Goal: Entertainment & Leisure: Consume media (video, audio)

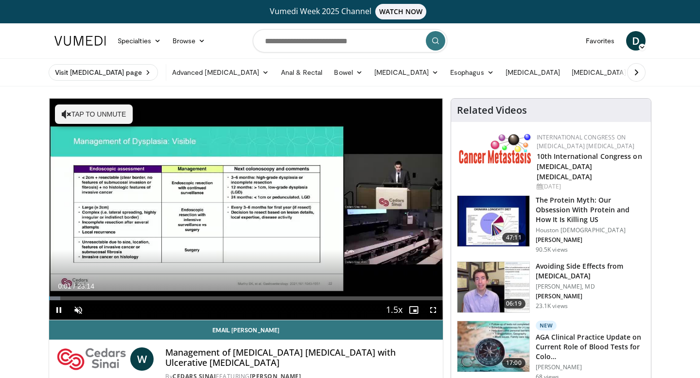
click at [271, 207] on div "Video Player" at bounding box center [246, 208] width 236 height 19
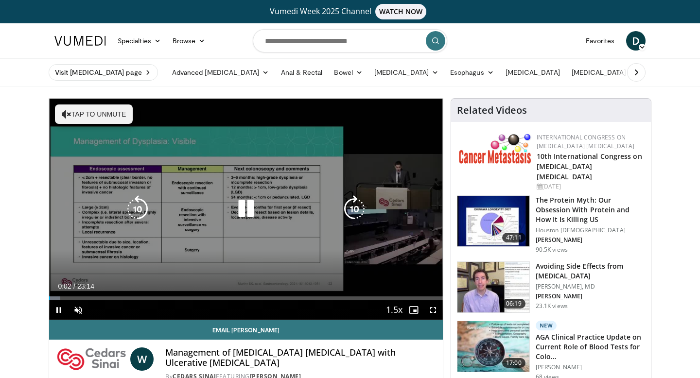
click at [241, 209] on icon "Video Player" at bounding box center [246, 209] width 27 height 27
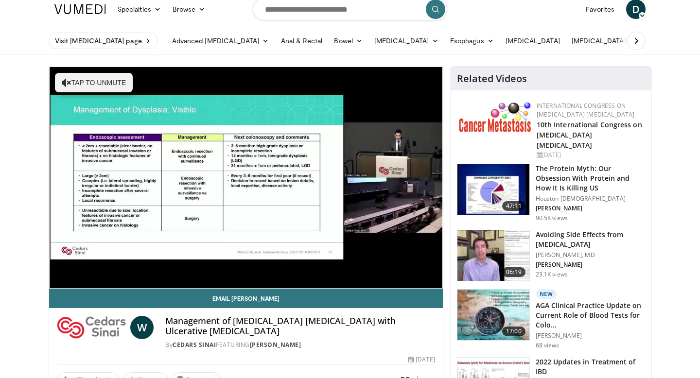
scroll to position [32, 0]
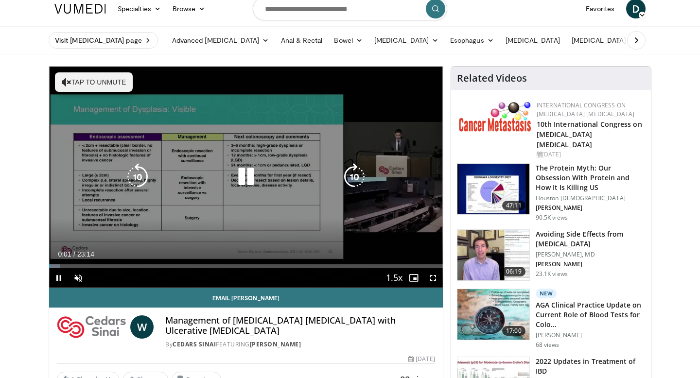
click at [79, 88] on button "Tap to unmute" at bounding box center [94, 81] width 78 height 19
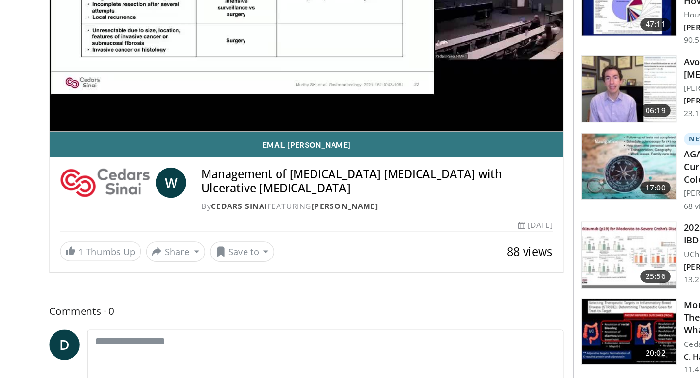
scroll to position [132, 0]
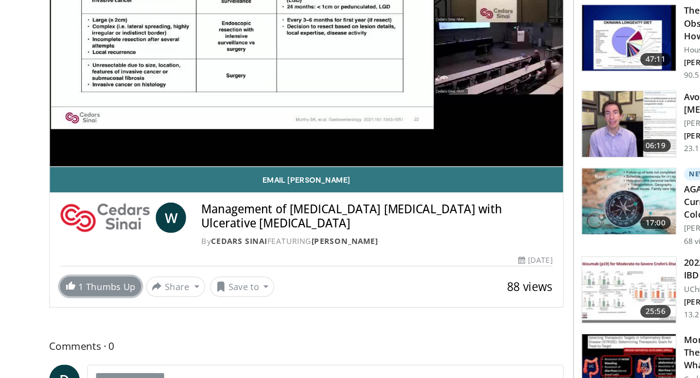
click at [75, 276] on span "1" at bounding box center [74, 280] width 6 height 9
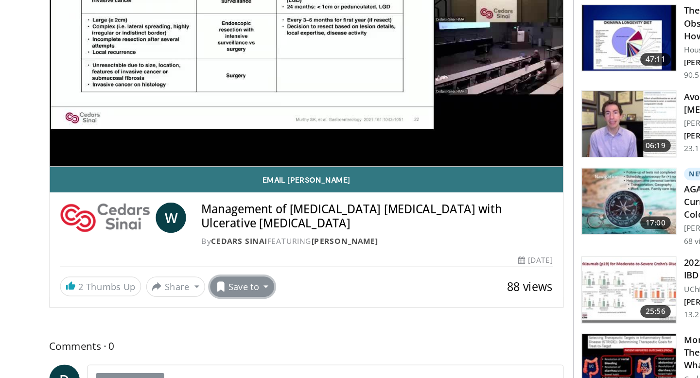
click at [178, 277] on span at bounding box center [181, 281] width 8 height 8
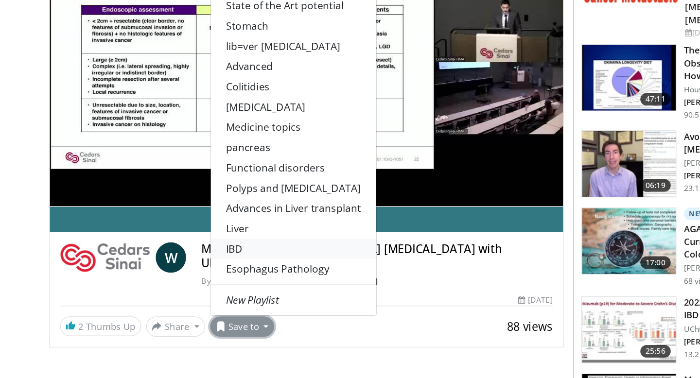
click at [197, 213] on link "IBD" at bounding box center [236, 221] width 127 height 16
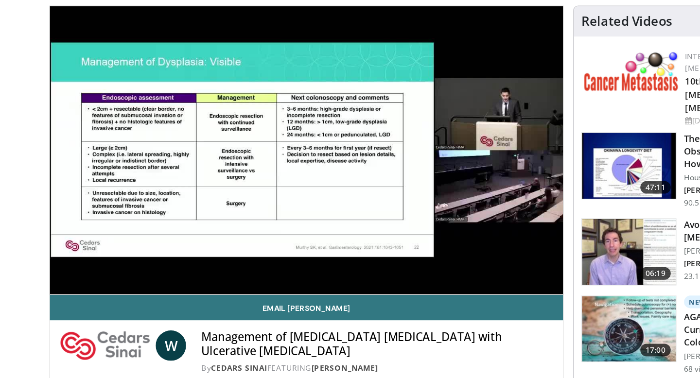
scroll to position [95, 0]
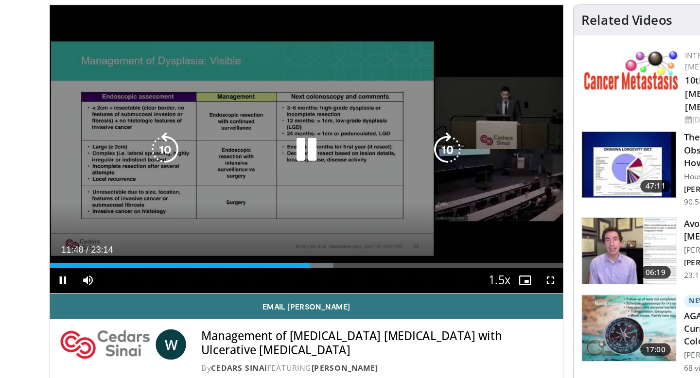
click at [130, 120] on icon "Video Player" at bounding box center [137, 114] width 27 height 27
